Goal: Information Seeking & Learning: Find specific fact

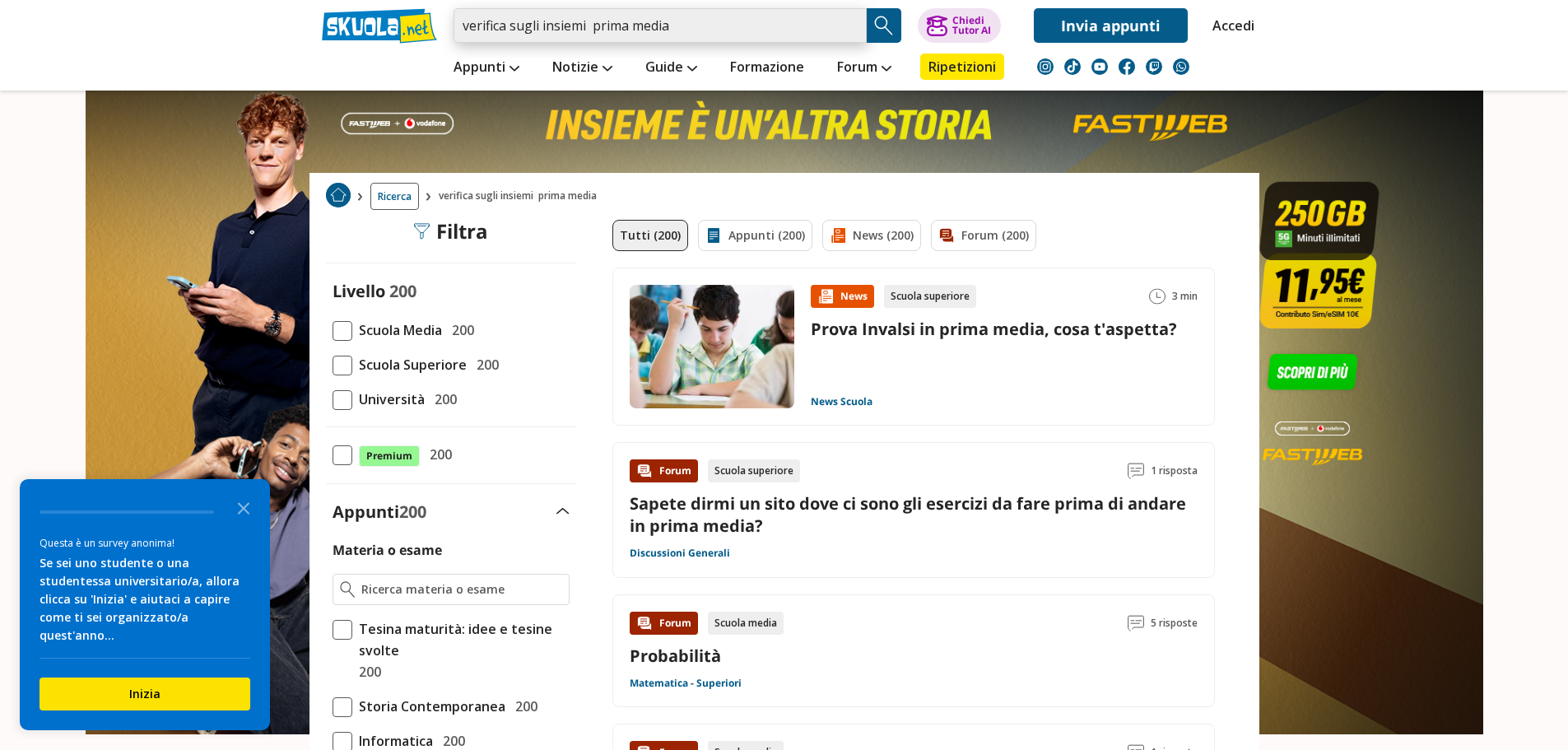
click at [551, 25] on input "verifica sugli insiemi prima media" at bounding box center [659, 25] width 413 height 35
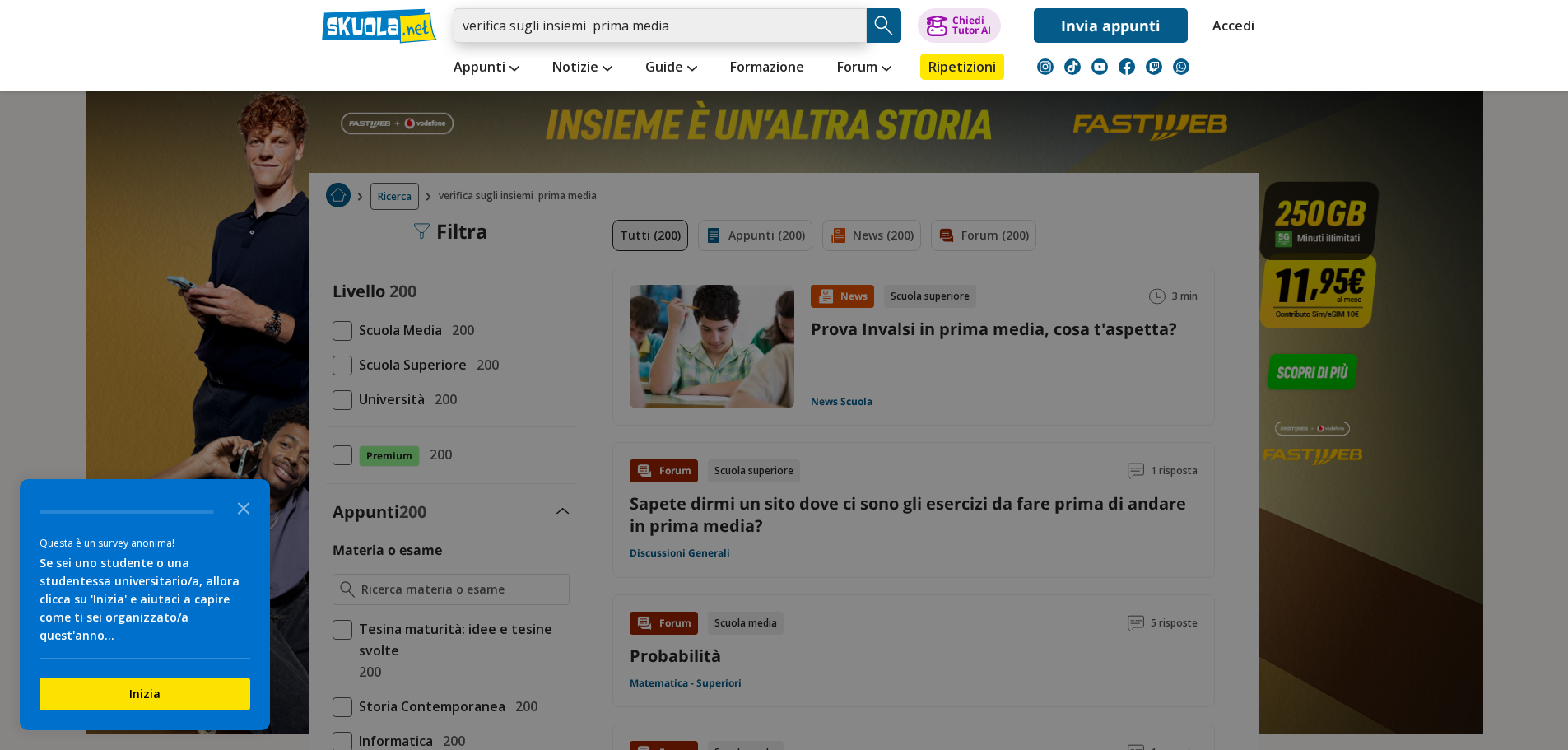
click at [591, 26] on input "verifica sugli insiemi prima media" at bounding box center [659, 25] width 413 height 35
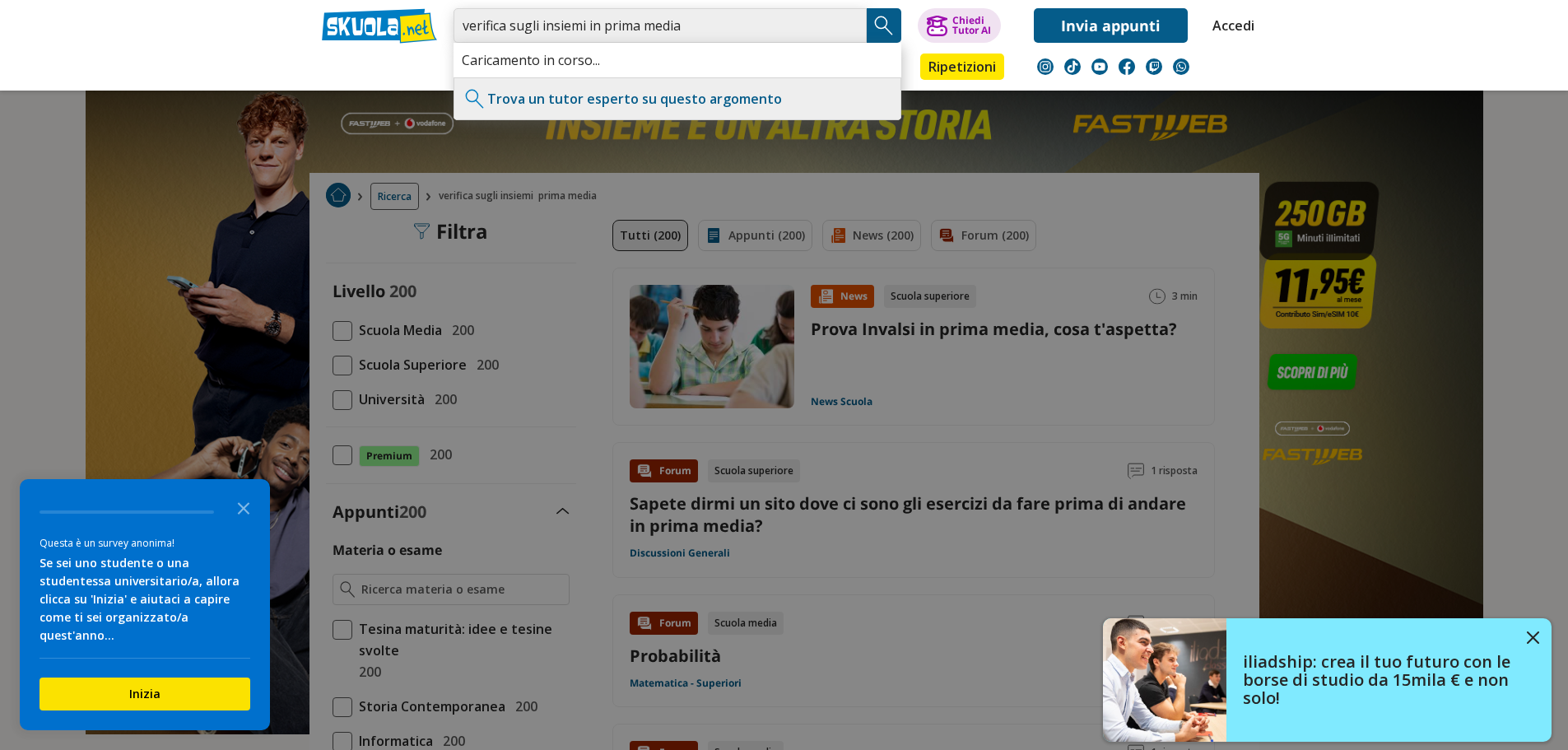
type input "verifica sugli insiemi in prima media"
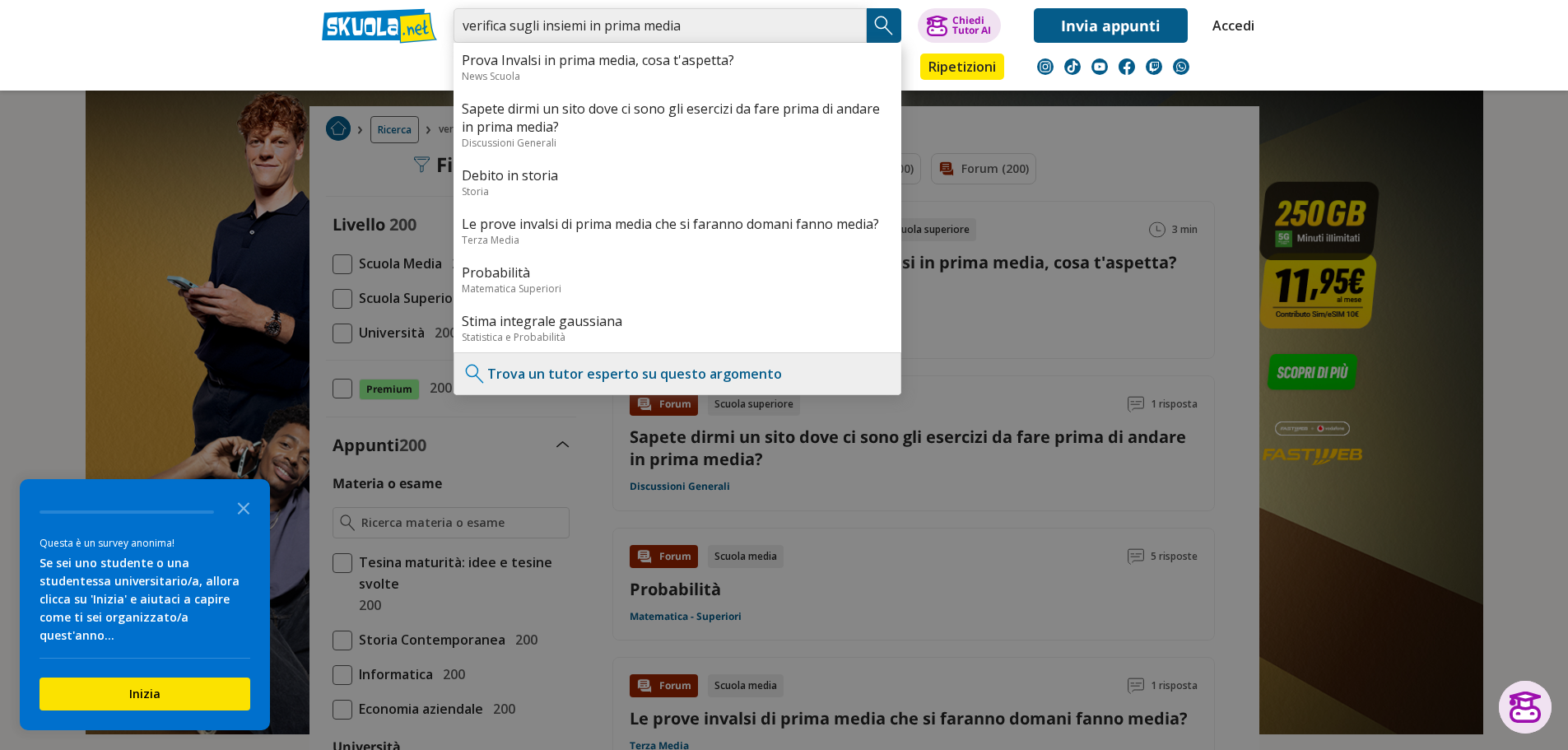
scroll to position [310, 0]
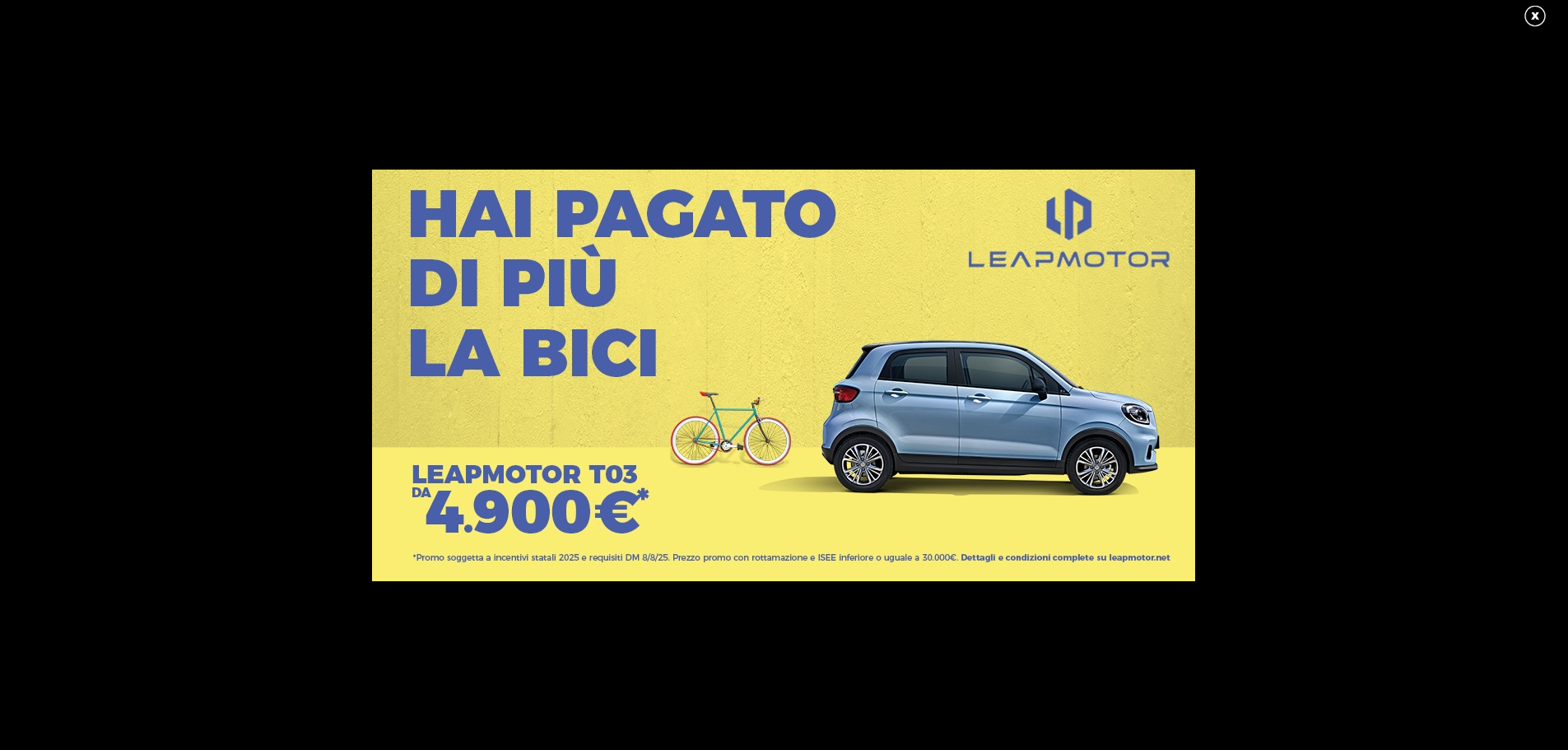
scroll to position [741, 0]
drag, startPoint x: 1535, startPoint y: 15, endPoint x: 1503, endPoint y: 4, distance: 33.8
click at [1535, 15] on link at bounding box center [1542, 16] width 41 height 25
